Goal: Task Accomplishment & Management: Complete application form

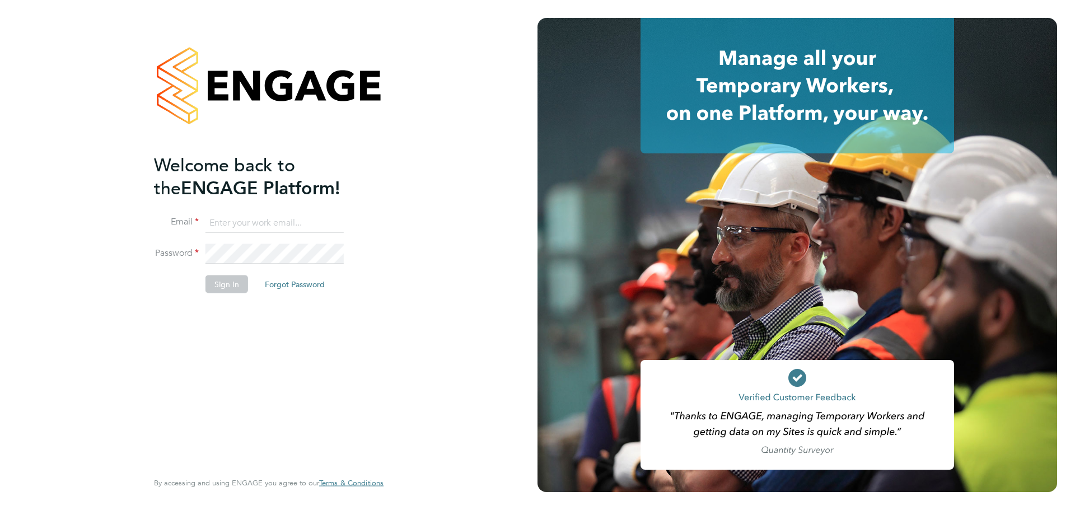
click at [271, 222] on input at bounding box center [274, 223] width 138 height 20
type input "jsmith@provision-recruitment.co.uk"
click at [225, 280] on button "Sign In" at bounding box center [226, 284] width 43 height 18
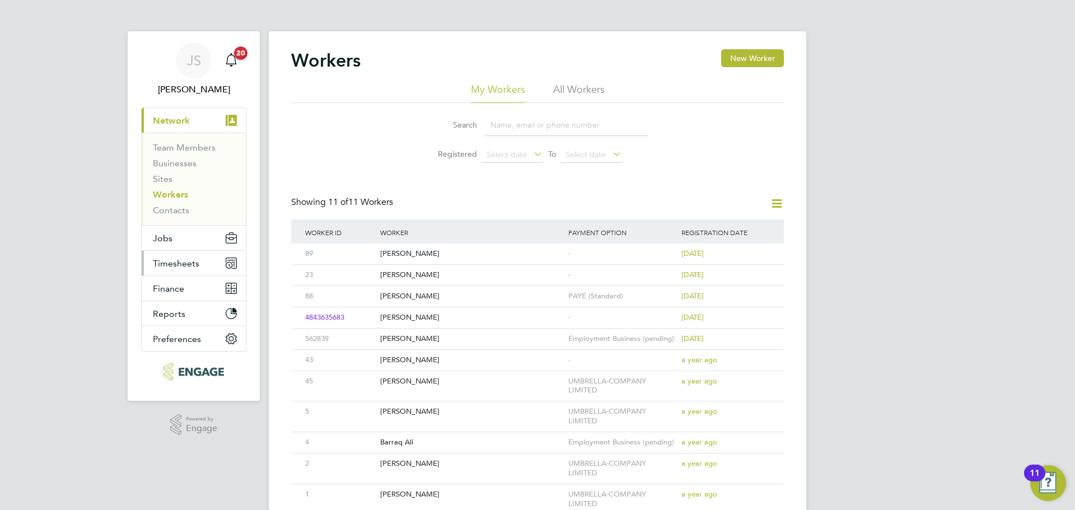
click at [183, 270] on button "Timesheets" at bounding box center [194, 263] width 104 height 25
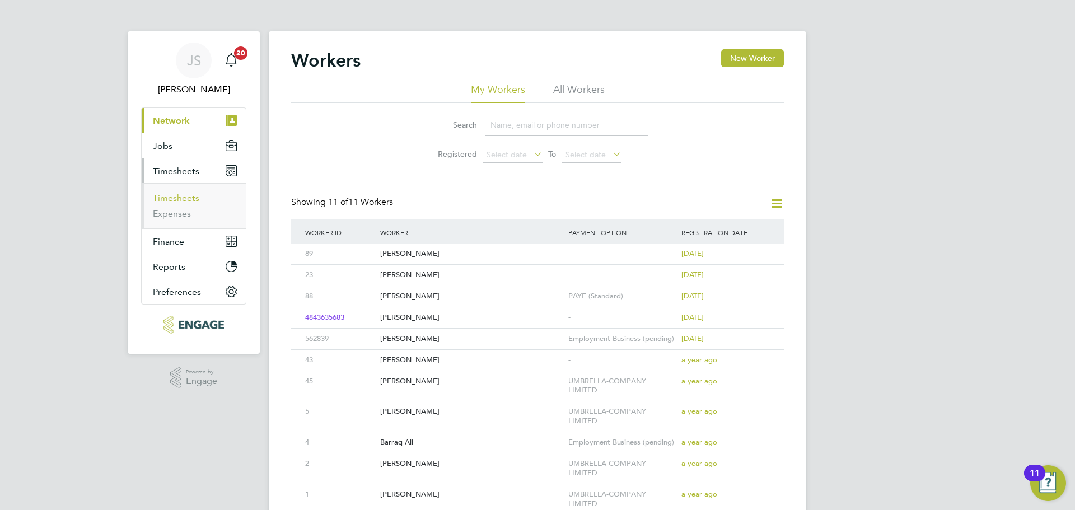
click at [174, 197] on link "Timesheets" at bounding box center [176, 198] width 46 height 11
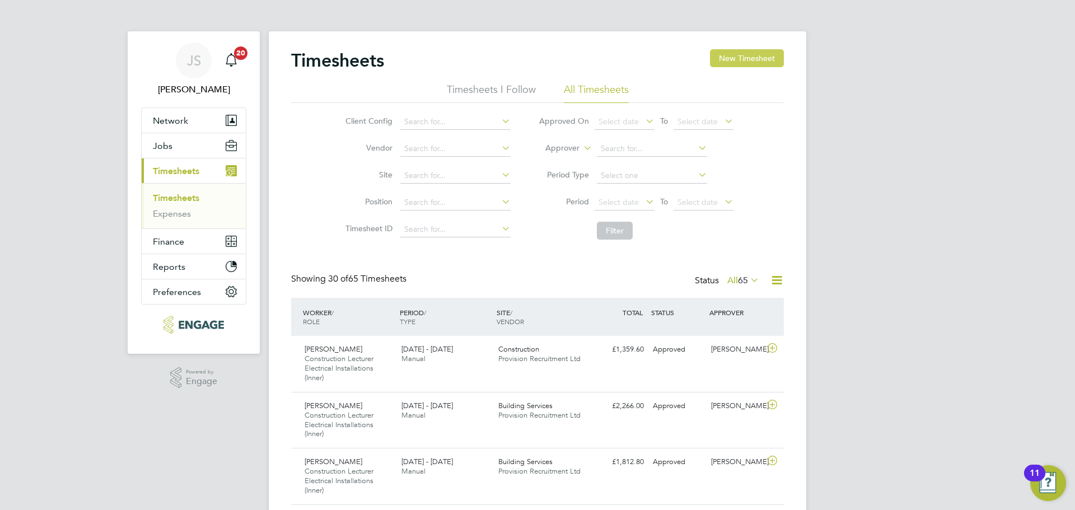
click at [750, 52] on button "New Timesheet" at bounding box center [747, 58] width 74 height 18
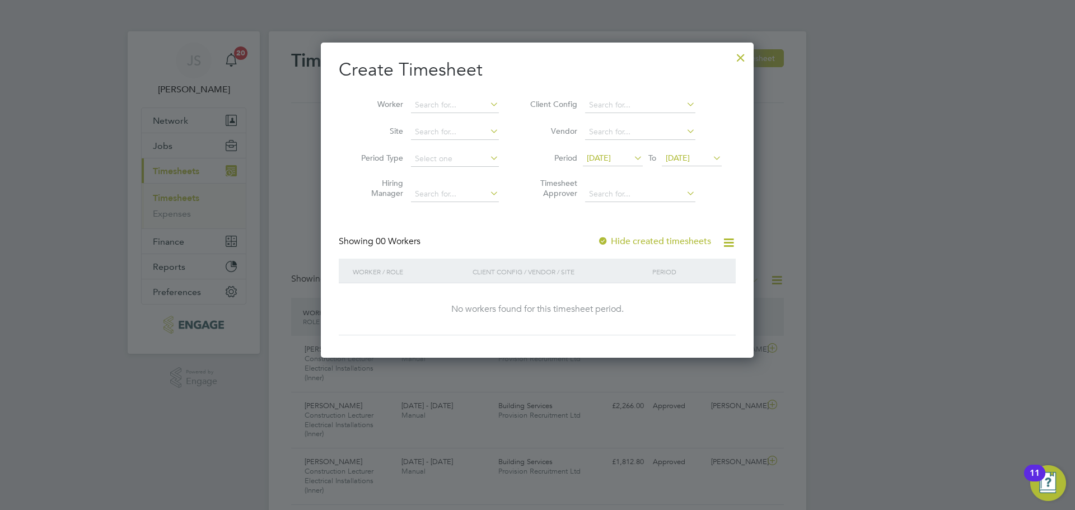
click at [611, 156] on span "[DATE]" at bounding box center [599, 158] width 24 height 10
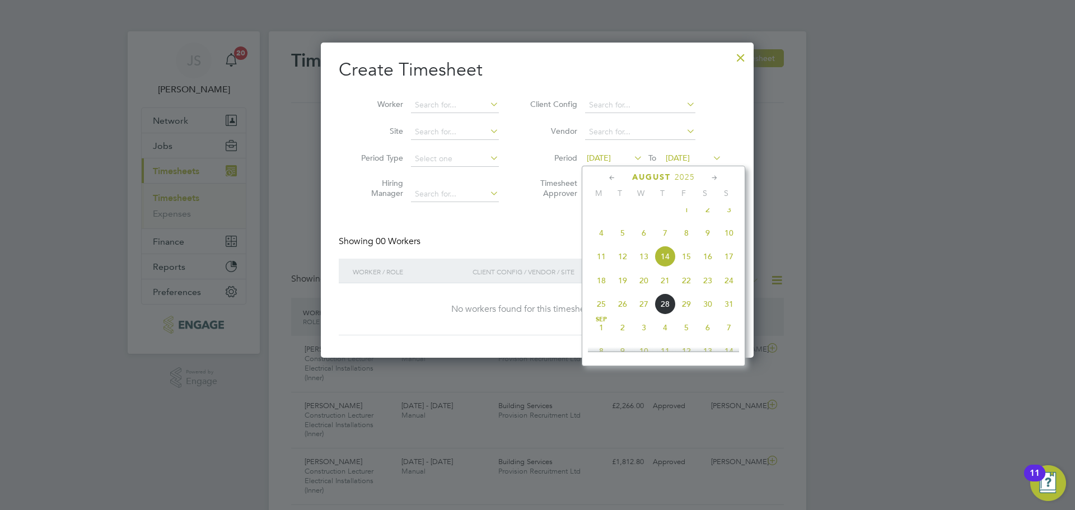
click at [601, 315] on span "25" at bounding box center [601, 303] width 21 height 21
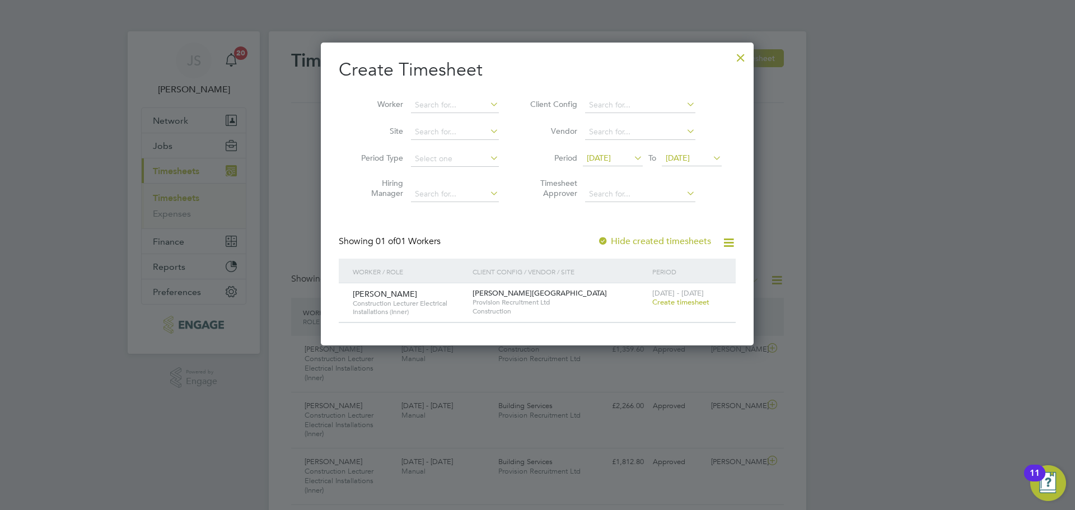
click at [671, 298] on span "Create timesheet" at bounding box center [680, 302] width 57 height 10
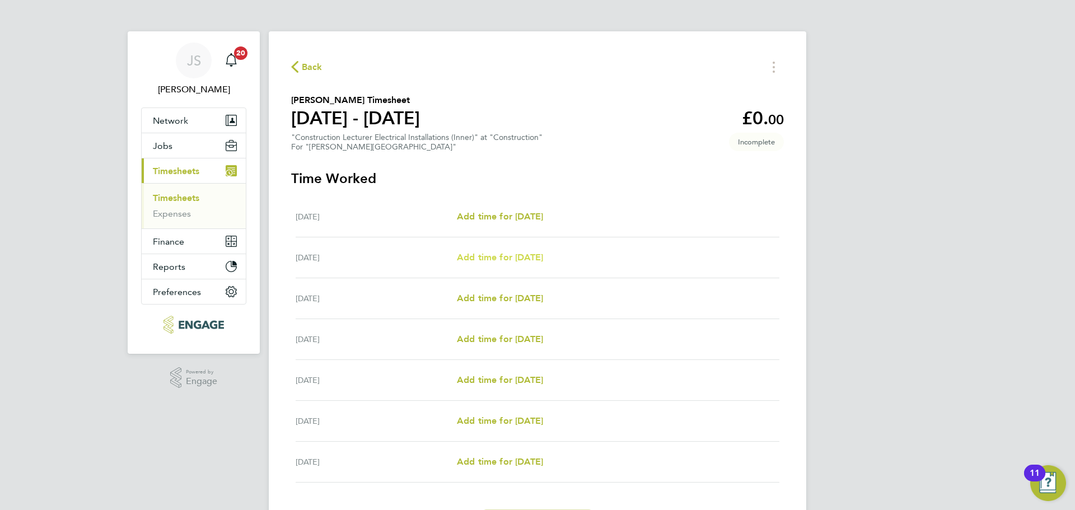
click at [495, 252] on span "Add time for [DATE]" at bounding box center [500, 257] width 86 height 11
select select "60"
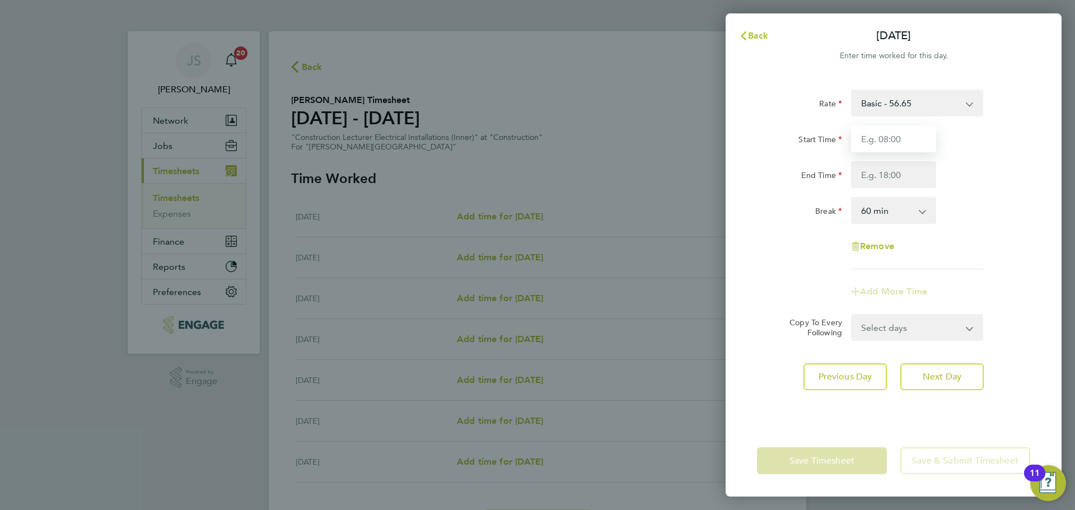
click at [881, 138] on input "Start Time" at bounding box center [893, 138] width 85 height 27
type input "08:00"
type input "17:00"
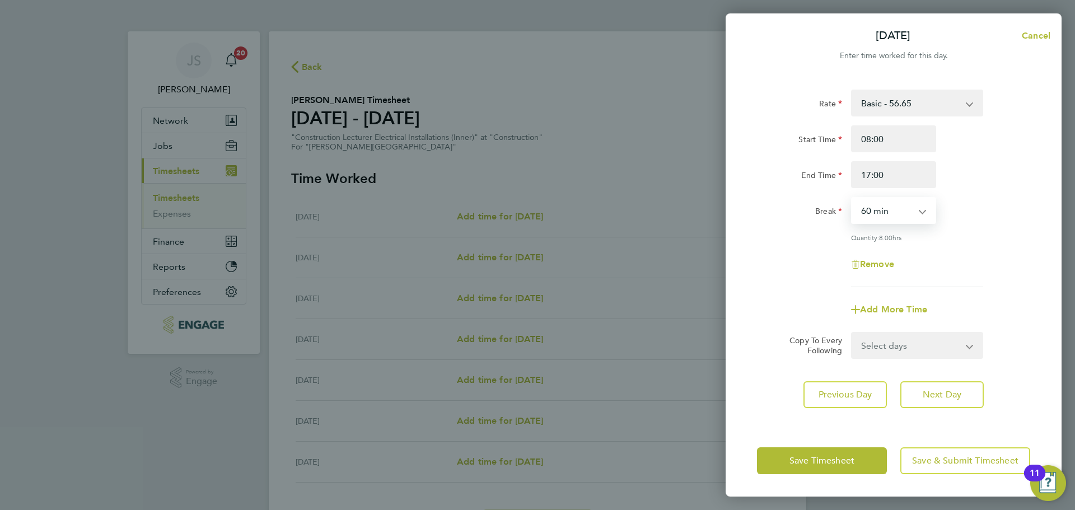
click at [929, 346] on select "Select days Day Weekday (Mon-Fri) Weekend (Sat-Sun) [DATE] [DATE] [DATE] [DATE]…" at bounding box center [911, 345] width 118 height 25
click at [1074, 200] on div "[DATE] Cancel Enter time worked for this day. Rate Basic - 56.65 Start Time 08:…" at bounding box center [537, 255] width 1075 height 510
click at [921, 336] on select "Select days Day Weekday (Mon-Fri) Weekend (Sat-Sun) [DATE] [DATE] [DATE] [DATE]…" at bounding box center [911, 345] width 118 height 25
select select "WED"
click at [852, 333] on select "Select days Day Weekday (Mon-Fri) Weekend (Sat-Sun) [DATE] [DATE] [DATE] [DATE]…" at bounding box center [911, 345] width 118 height 25
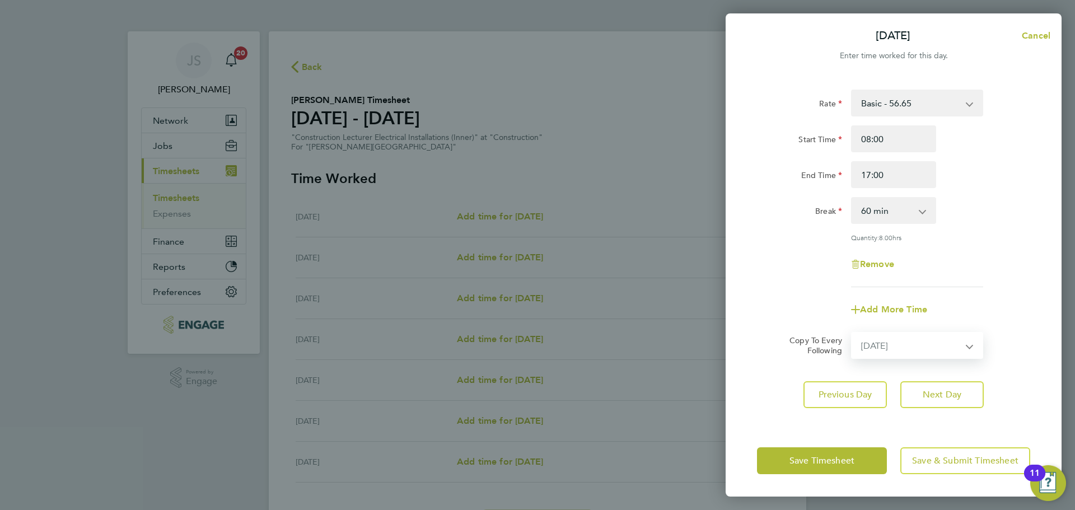
select select "[DATE]"
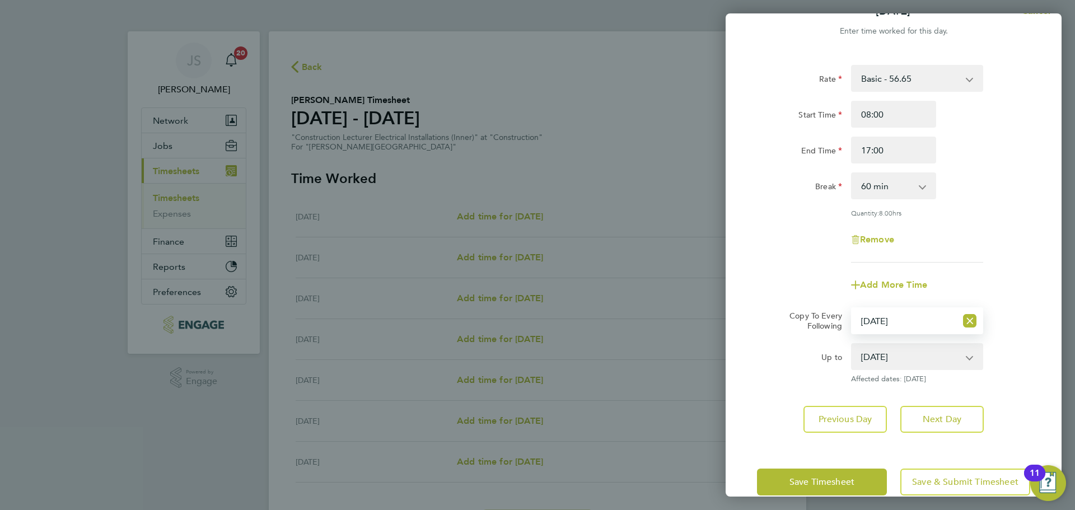
scroll to position [45, 0]
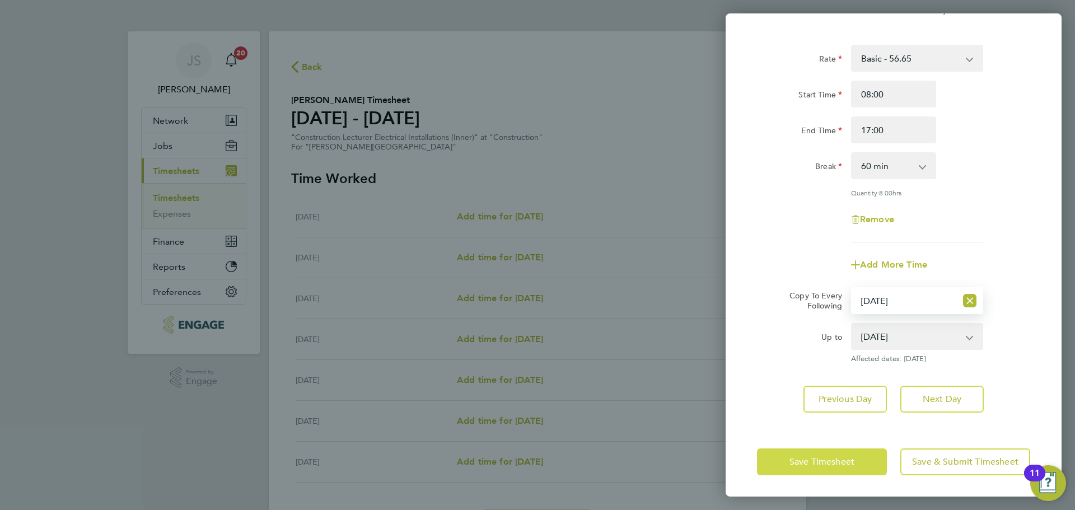
click at [811, 466] on span "Save Timesheet" at bounding box center [821, 461] width 65 height 11
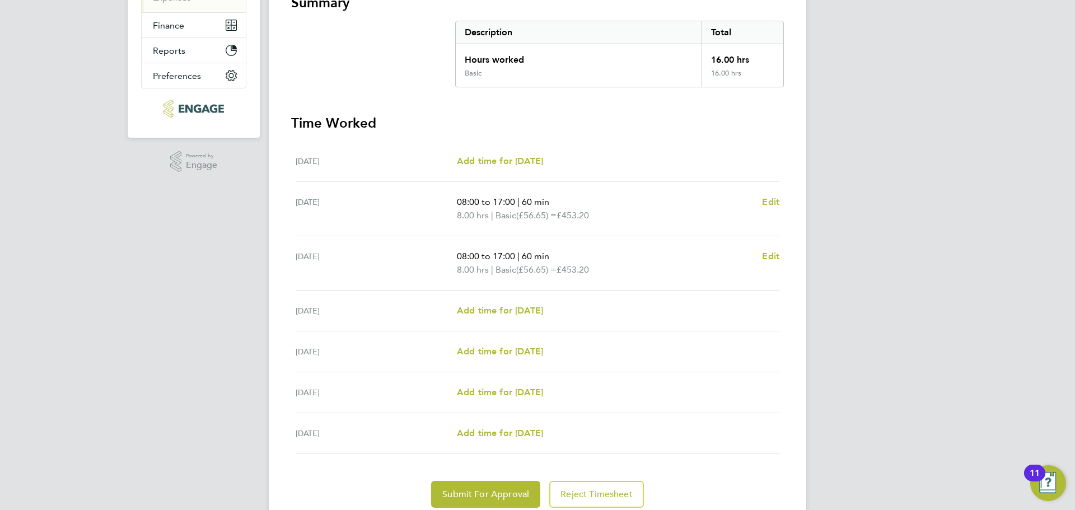
scroll to position [259, 0]
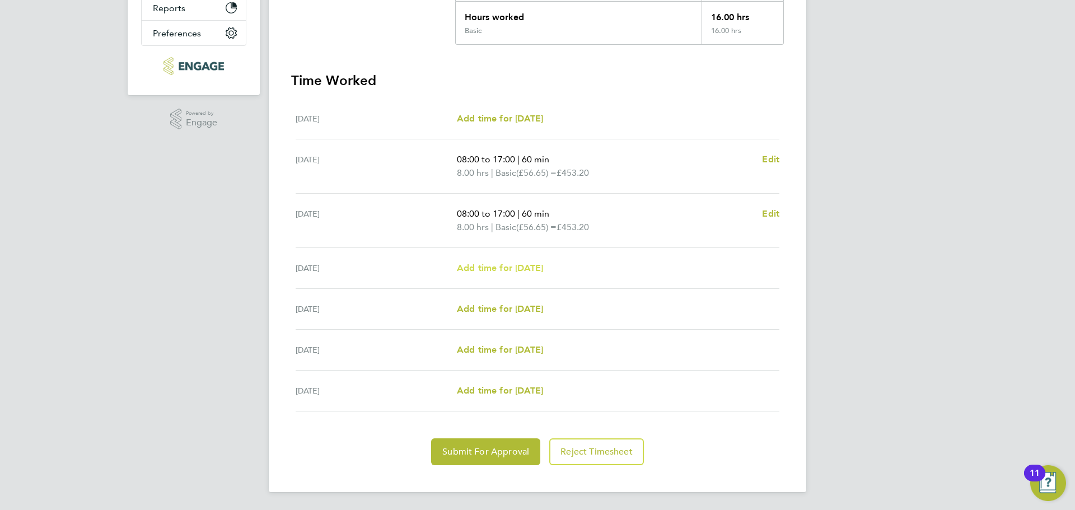
click at [485, 268] on span "Add time for [DATE]" at bounding box center [500, 268] width 86 height 11
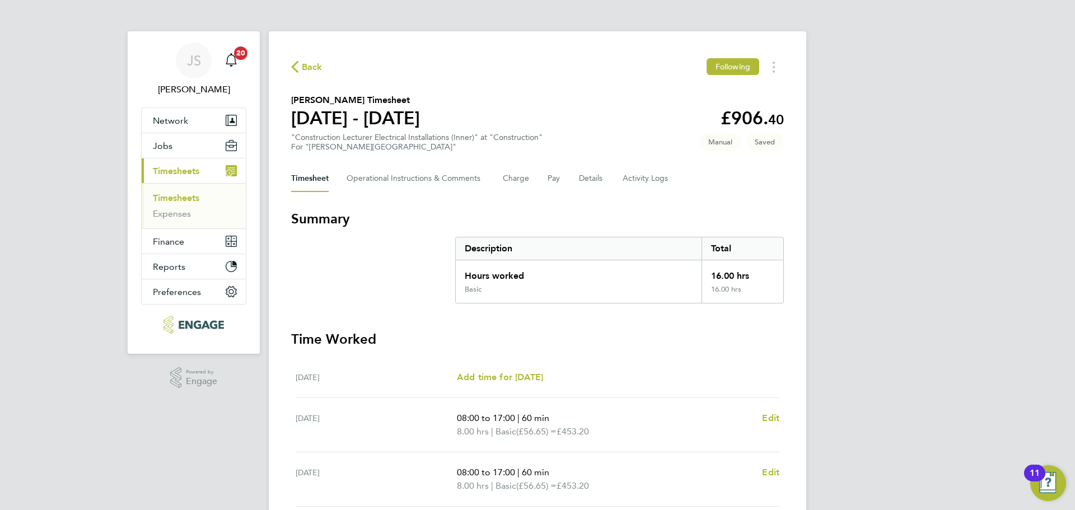
select select "60"
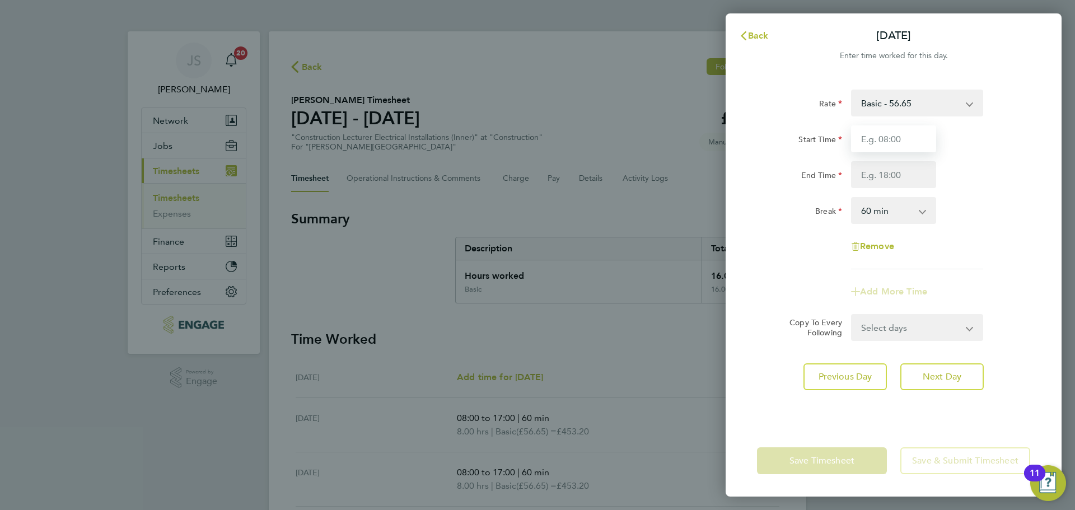
click at [901, 148] on input "Start Time" at bounding box center [893, 138] width 85 height 27
type input "08:00"
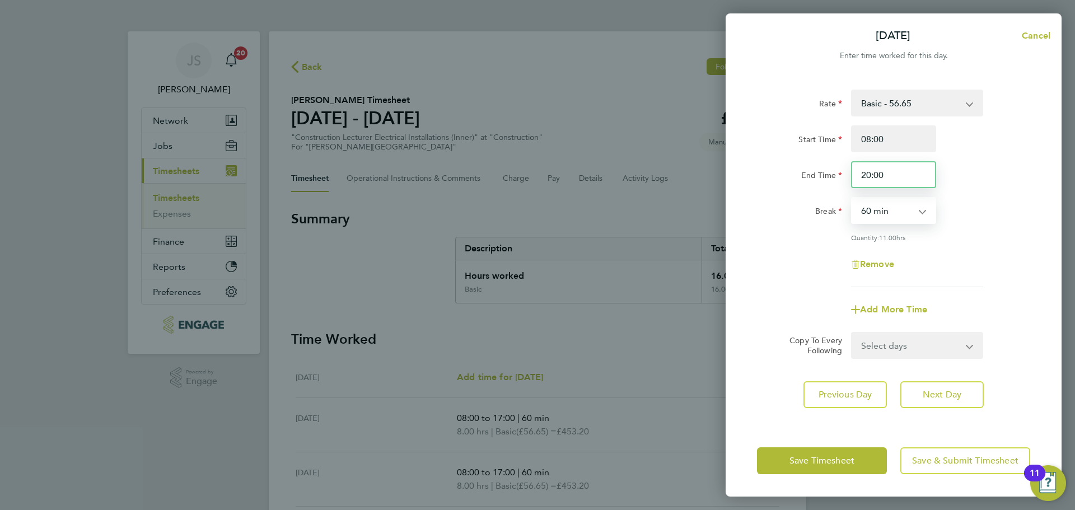
click at [871, 174] on input "20:00" at bounding box center [893, 174] width 85 height 27
type input "21:00"
click at [874, 342] on select "Select days Day Weekend (Sat-Sun) [DATE] [DATE] [DATE]" at bounding box center [911, 345] width 118 height 25
select select "FRI"
click at [852, 333] on select "Select days Day Weekend (Sat-Sun) [DATE] [DATE] [DATE]" at bounding box center [911, 345] width 118 height 25
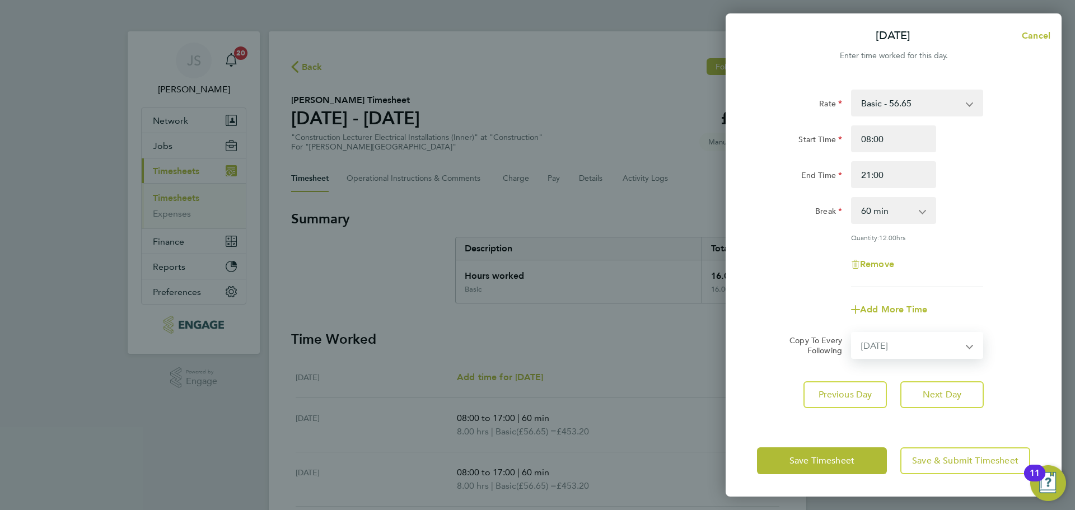
select select "[DATE]"
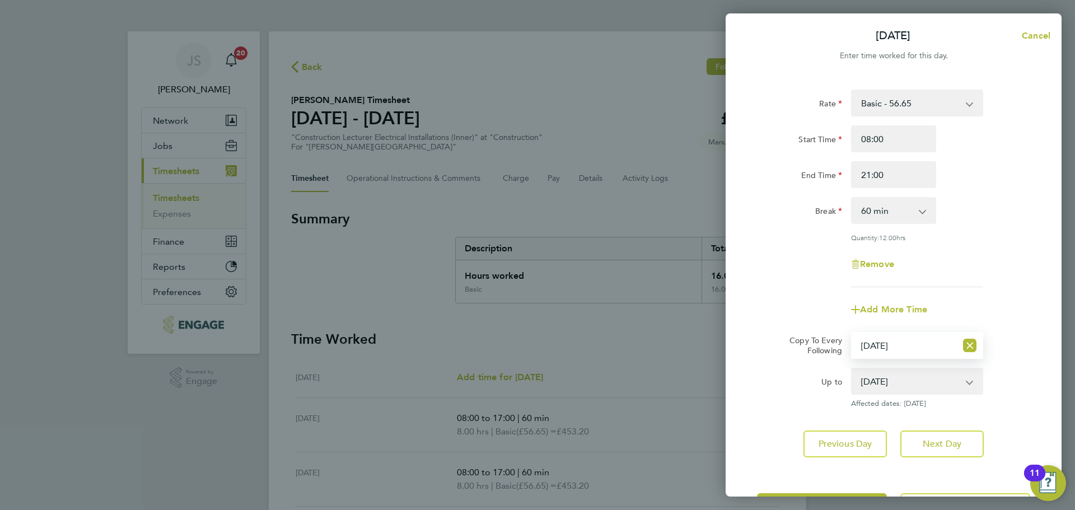
scroll to position [45, 0]
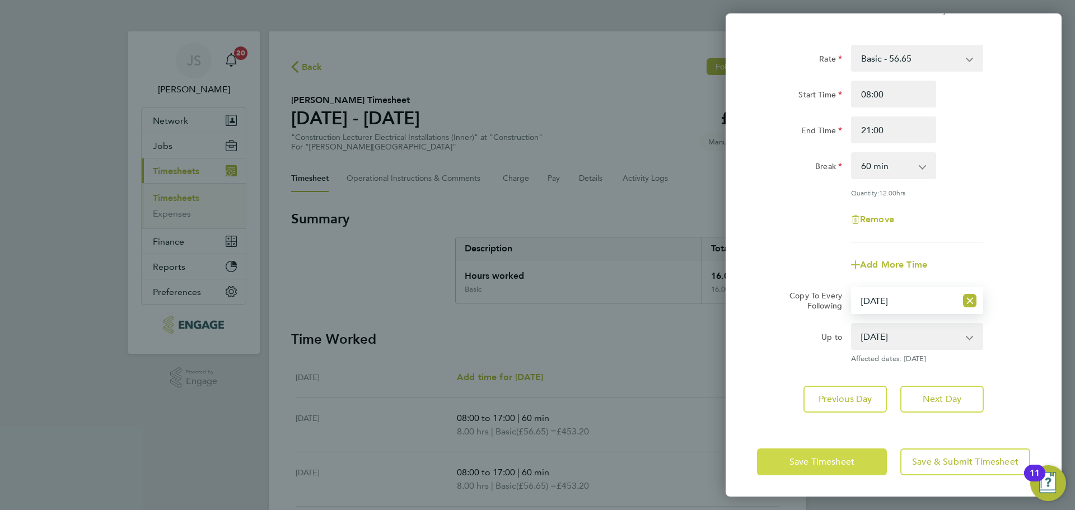
click at [815, 460] on span "Save Timesheet" at bounding box center [821, 461] width 65 height 11
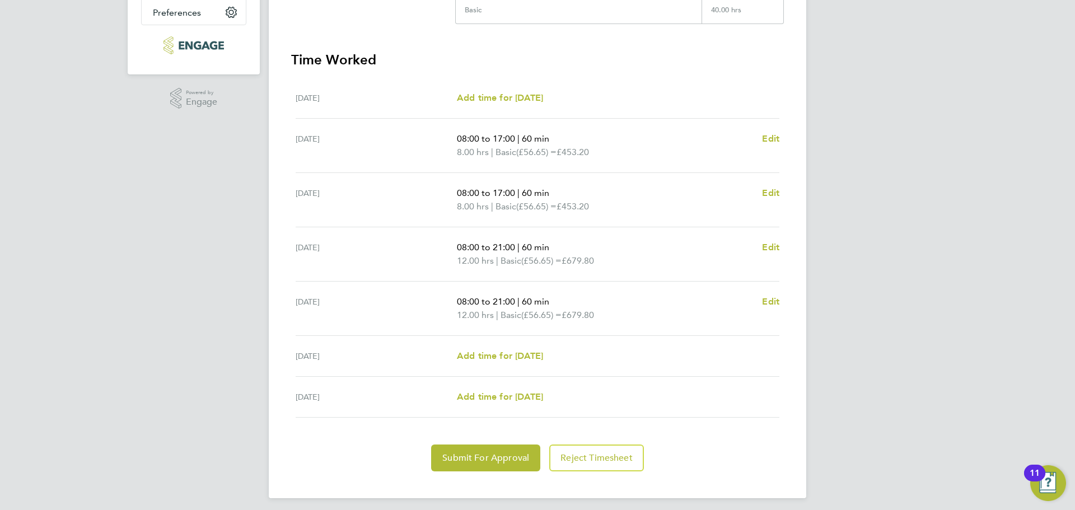
scroll to position [280, 0]
click at [769, 190] on span "Edit" at bounding box center [770, 192] width 17 height 11
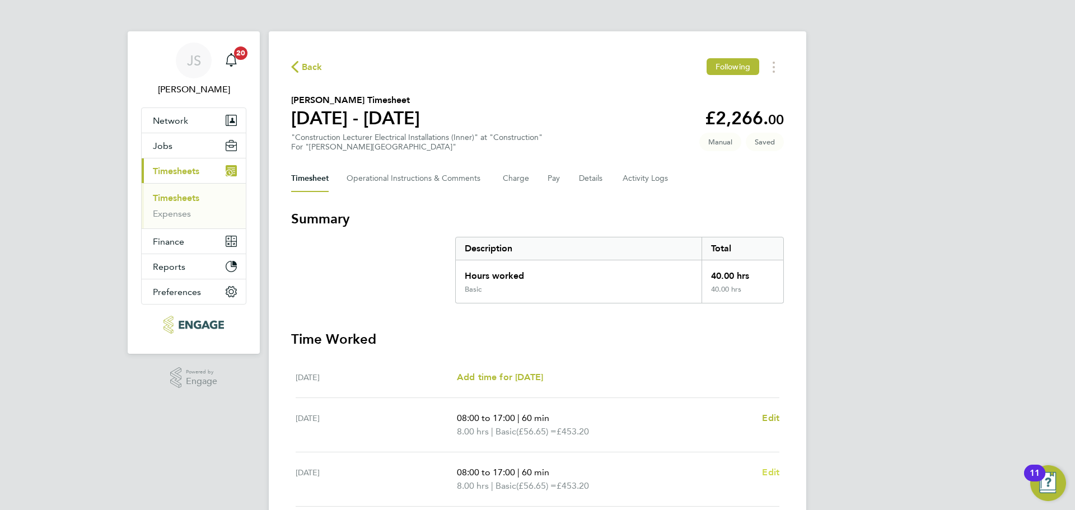
select select "60"
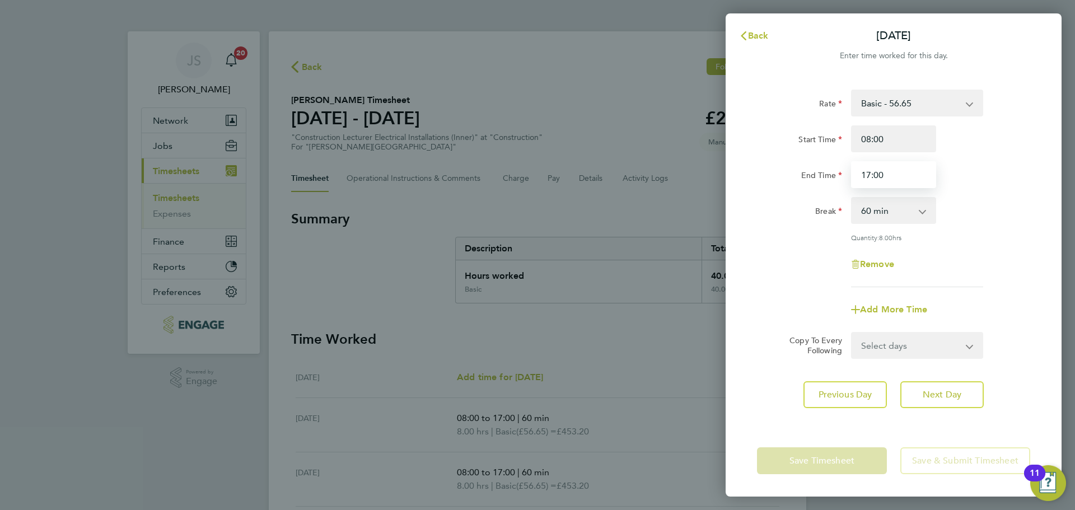
click at [869, 172] on input "17:00" at bounding box center [893, 174] width 85 height 27
type input "21:00"
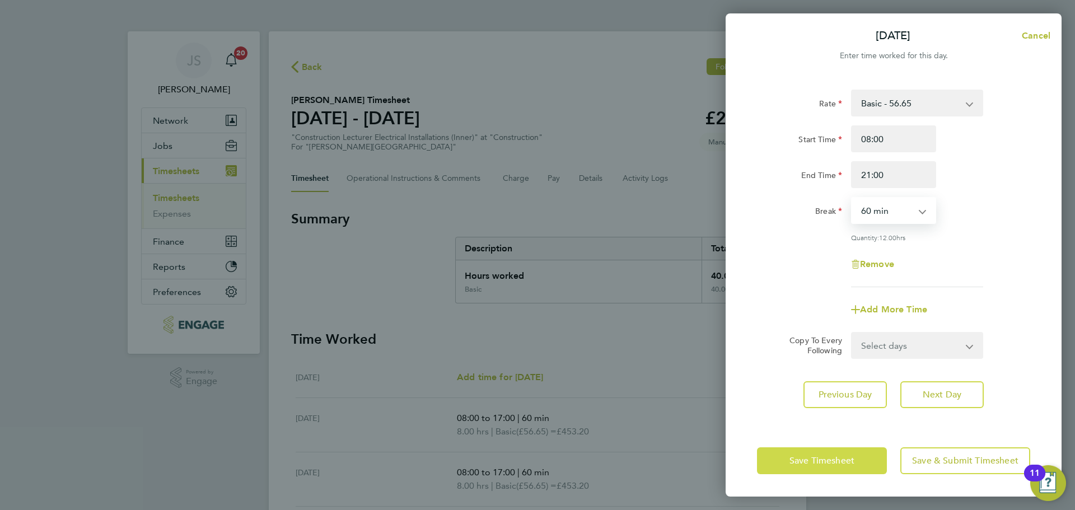
click at [815, 460] on span "Save Timesheet" at bounding box center [821, 460] width 65 height 11
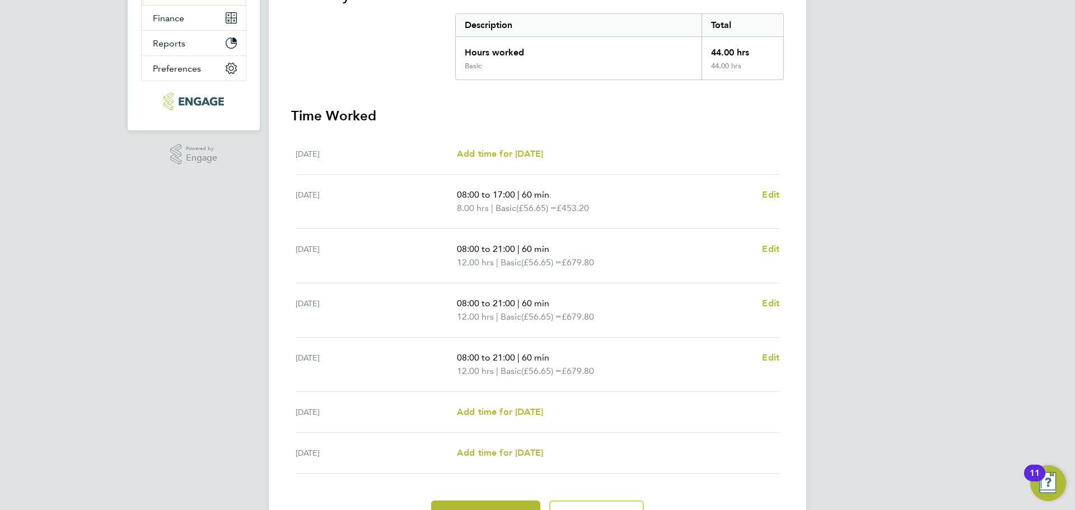
scroll to position [280, 0]
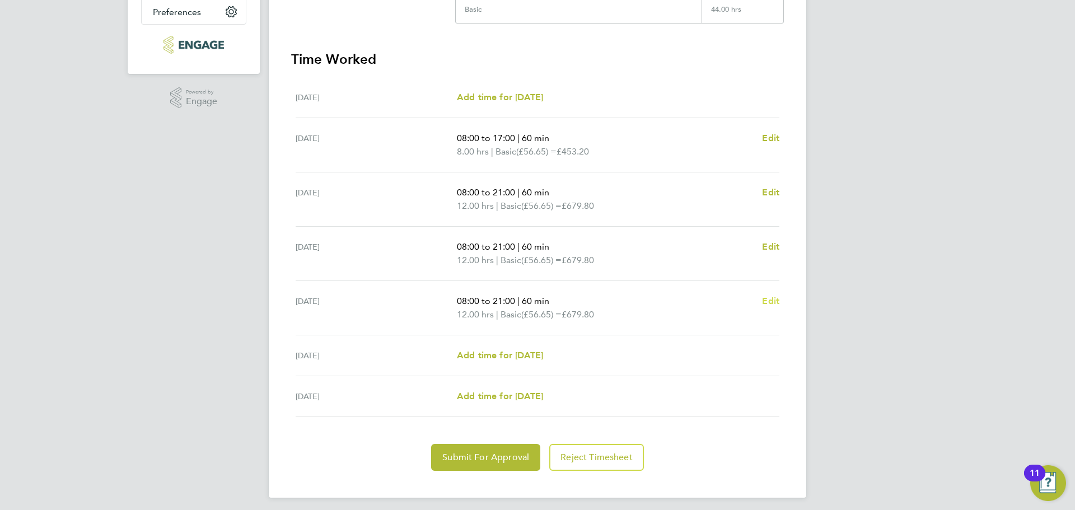
click at [771, 297] on span "Edit" at bounding box center [770, 301] width 17 height 11
select select "60"
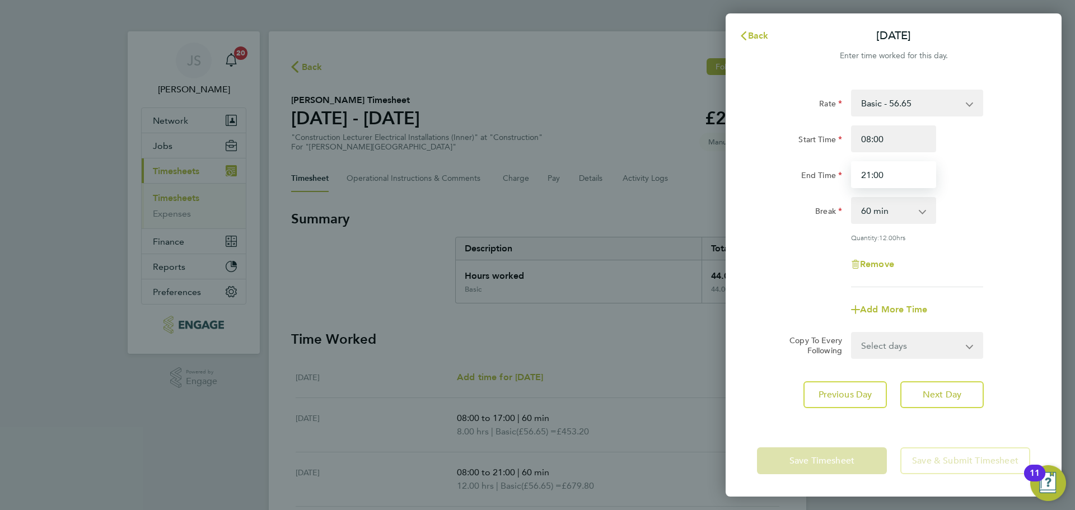
click at [871, 172] on input "21:00" at bounding box center [893, 174] width 85 height 27
type input "17:00"
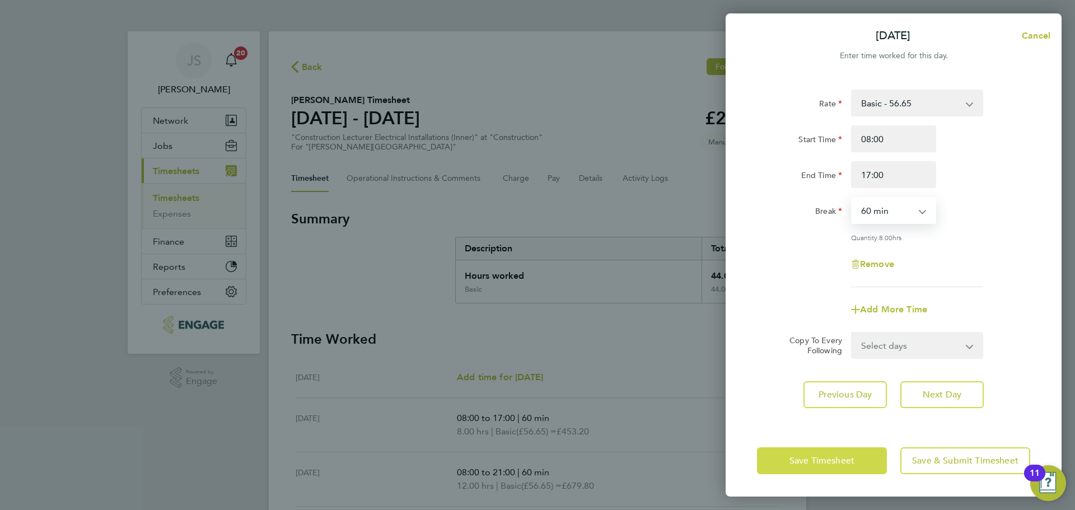
click at [804, 467] on button "Save Timesheet" at bounding box center [822, 460] width 130 height 27
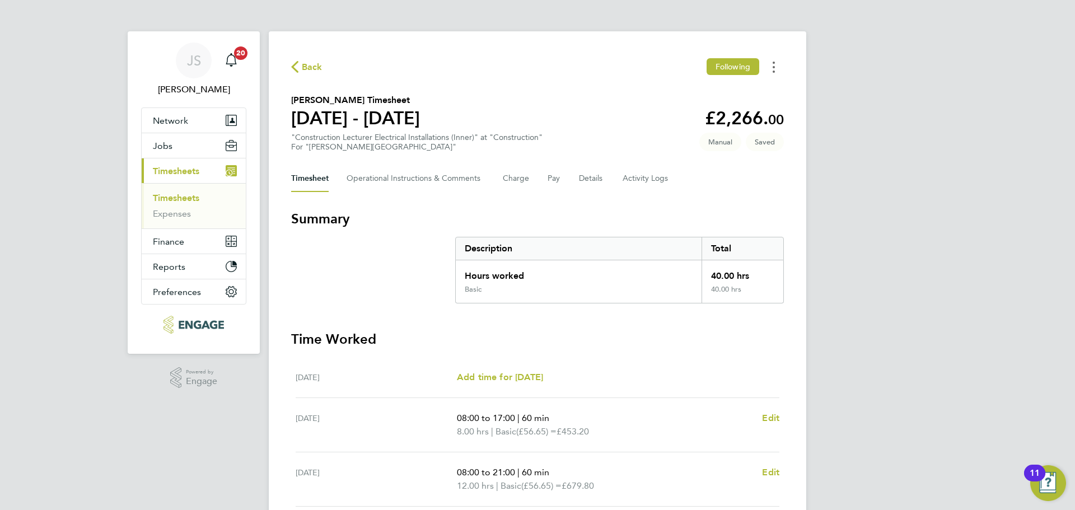
click at [774, 62] on circle "Timesheets Menu" at bounding box center [773, 63] width 2 height 2
click at [532, 101] on section "[PERSON_NAME] Timesheet [DATE] - [DATE] £2,266. 00 "Construction Lecturer Elect…" at bounding box center [537, 122] width 493 height 58
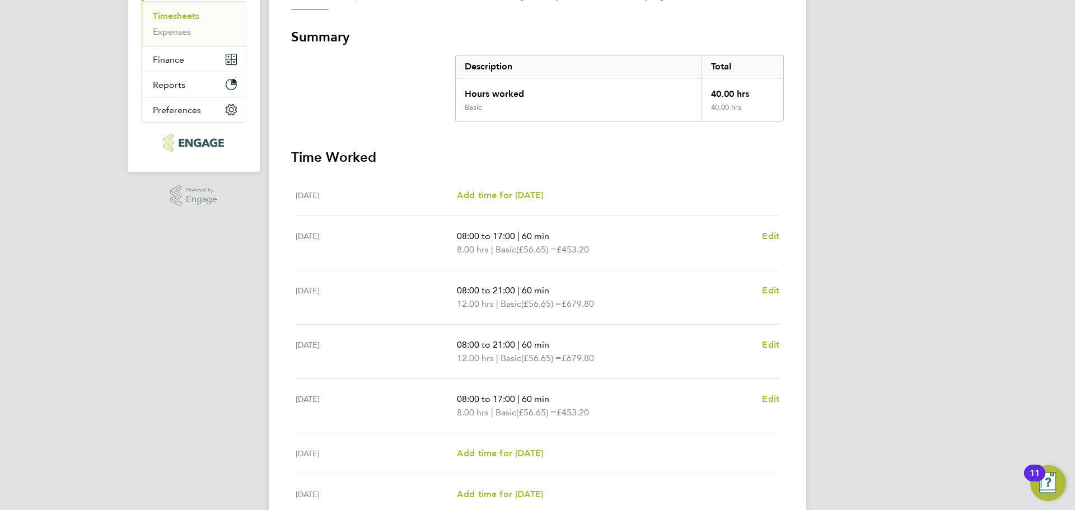
scroll to position [285, 0]
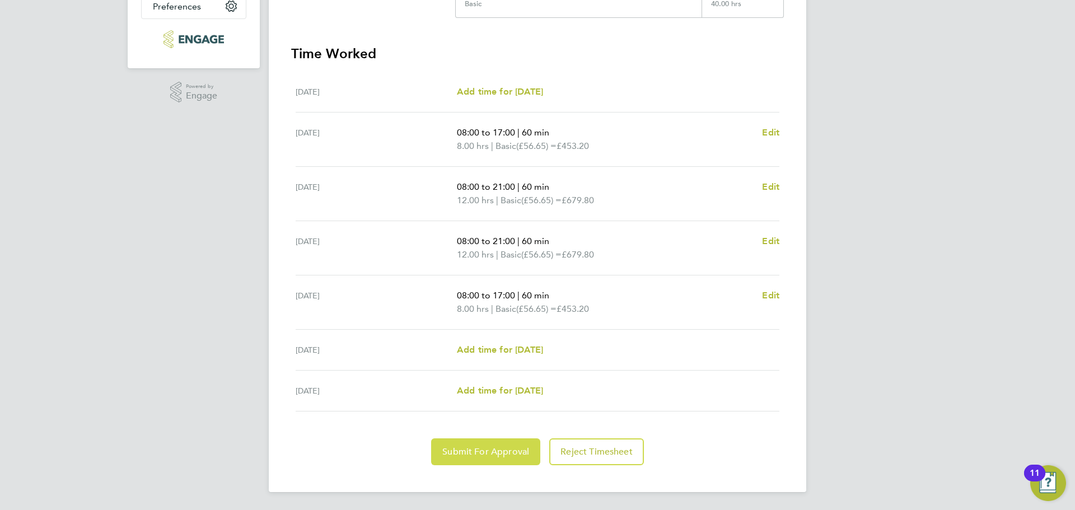
click at [481, 443] on button "Submit For Approval" at bounding box center [485, 451] width 109 height 27
